Goal: Transaction & Acquisition: Purchase product/service

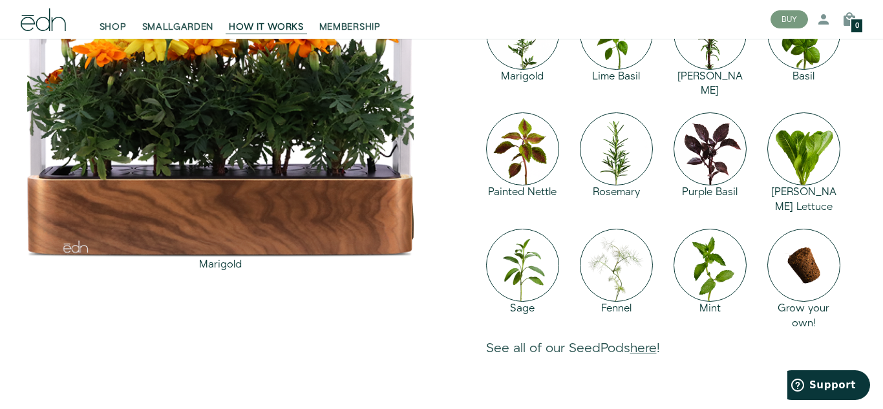
scroll to position [1313, 0]
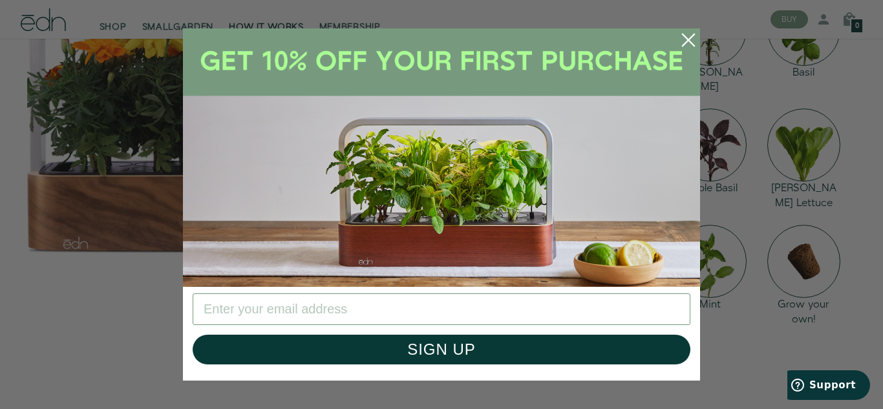
click at [687, 36] on circle "Close dialog" at bounding box center [688, 40] width 28 height 28
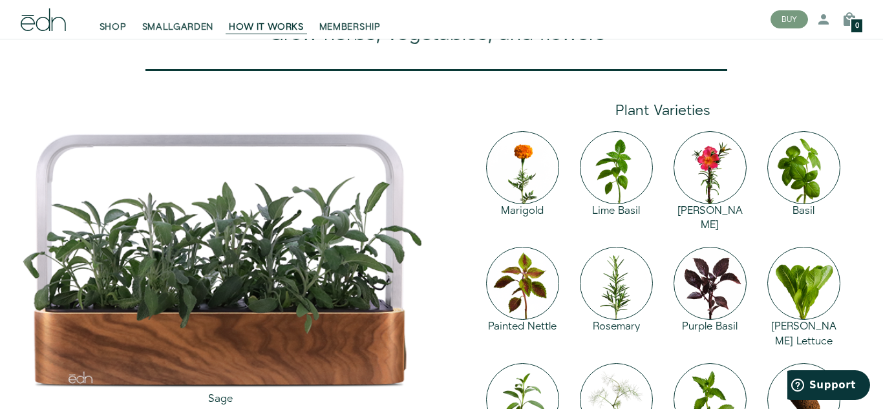
scroll to position [1176, 0]
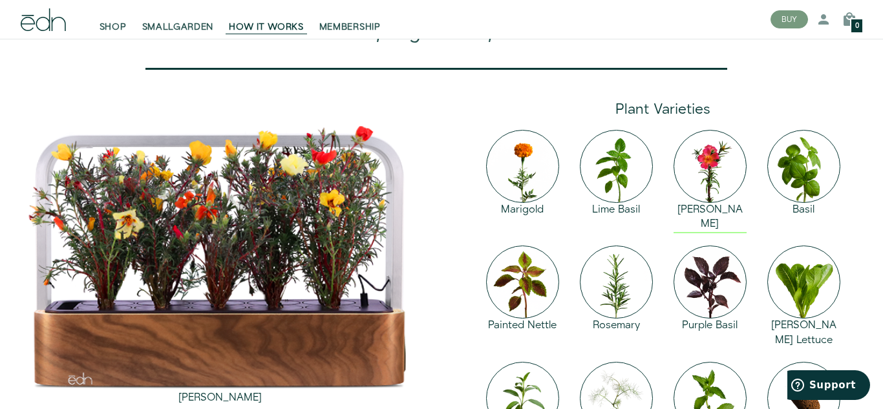
click at [676, 243] on div "[PERSON_NAME]" at bounding box center [710, 185] width 94 height 116
click at [706, 203] on img at bounding box center [710, 166] width 73 height 73
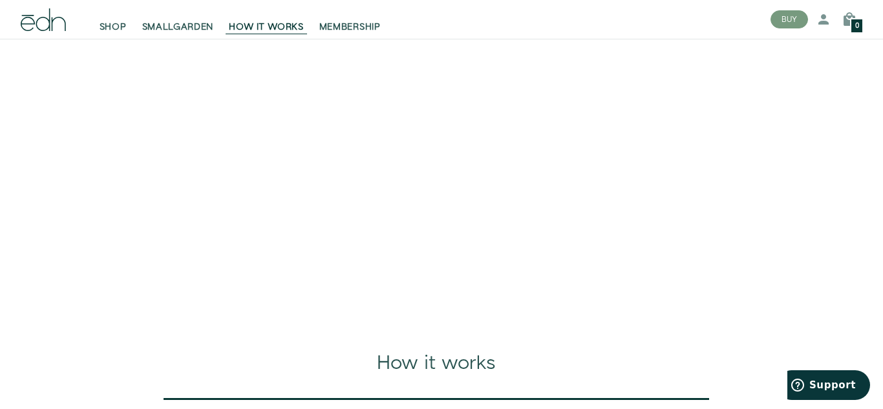
scroll to position [0, 0]
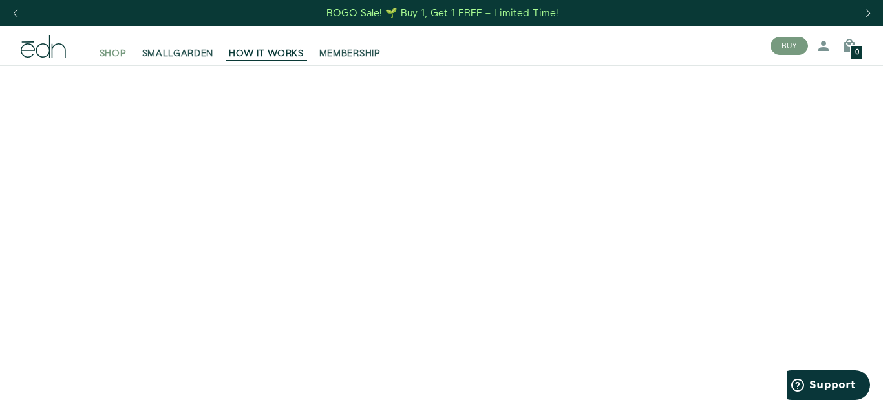
click at [120, 56] on span "SHOP" at bounding box center [113, 53] width 27 height 13
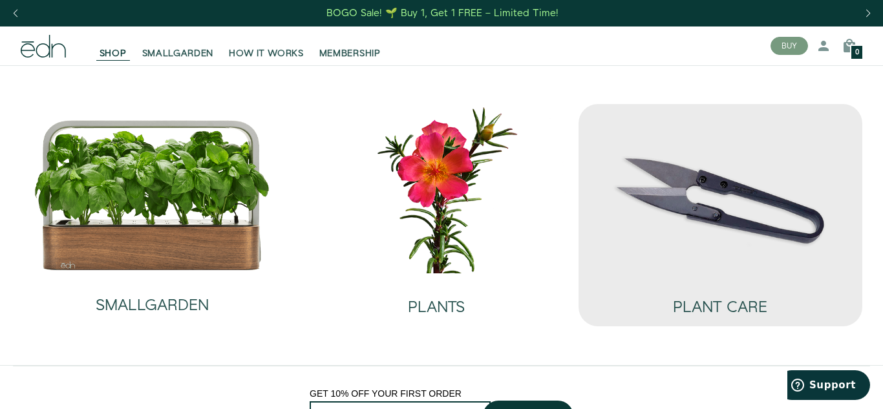
click at [731, 206] on img at bounding box center [720, 188] width 263 height 169
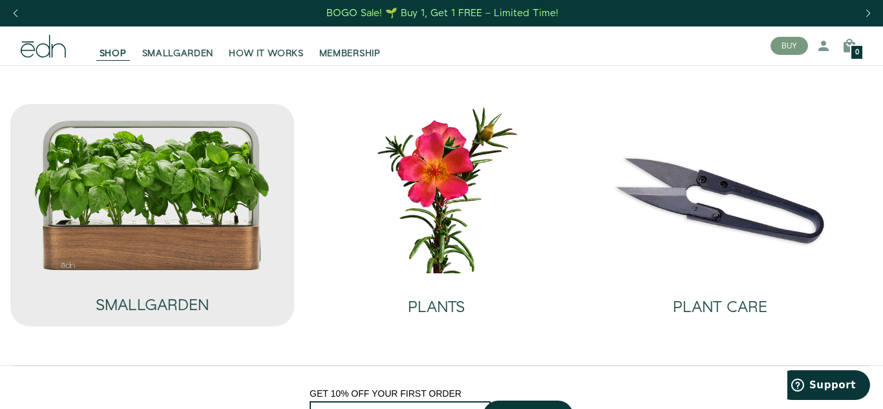
click at [154, 137] on img at bounding box center [152, 195] width 237 height 152
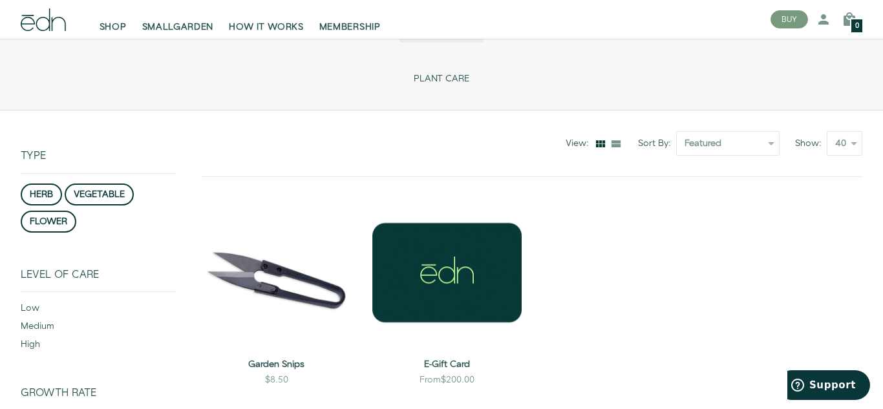
scroll to position [61, 0]
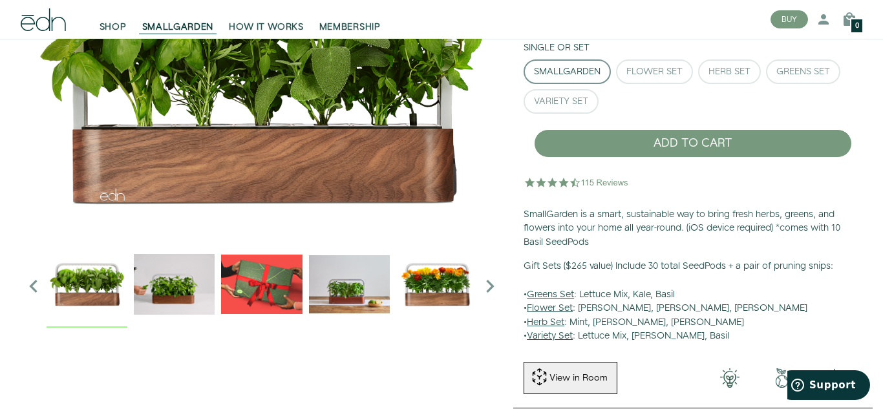
scroll to position [158, 0]
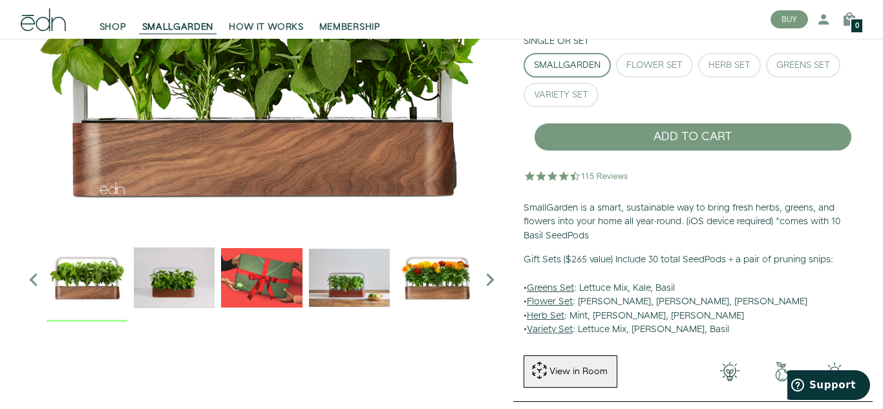
click at [255, 295] on img "3 / 6" at bounding box center [261, 277] width 81 height 81
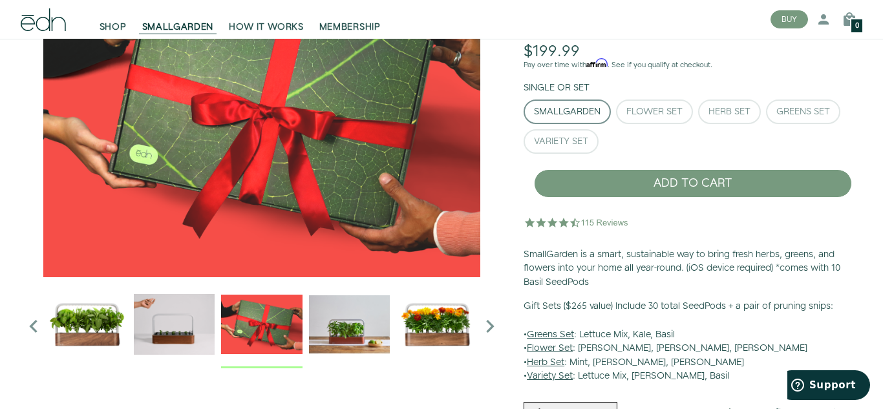
scroll to position [108, 0]
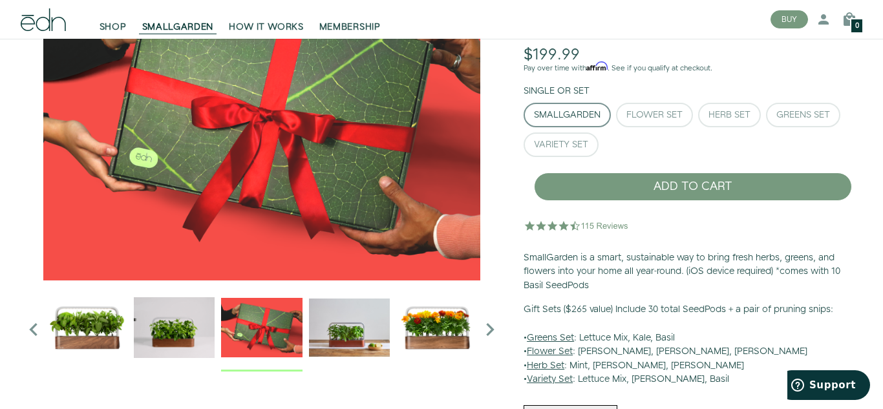
click at [484, 330] on icon "Next slide" at bounding box center [490, 330] width 26 height 26
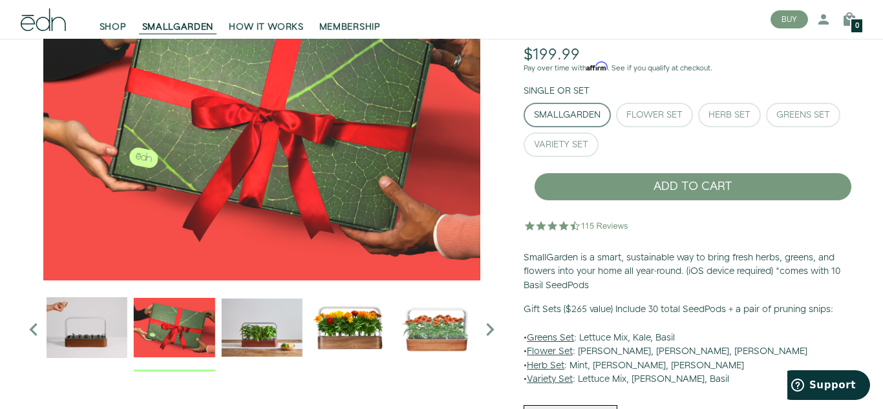
click at [484, 330] on icon "Next slide" at bounding box center [490, 330] width 26 height 26
